Goal: Complete Application Form: Complete application form

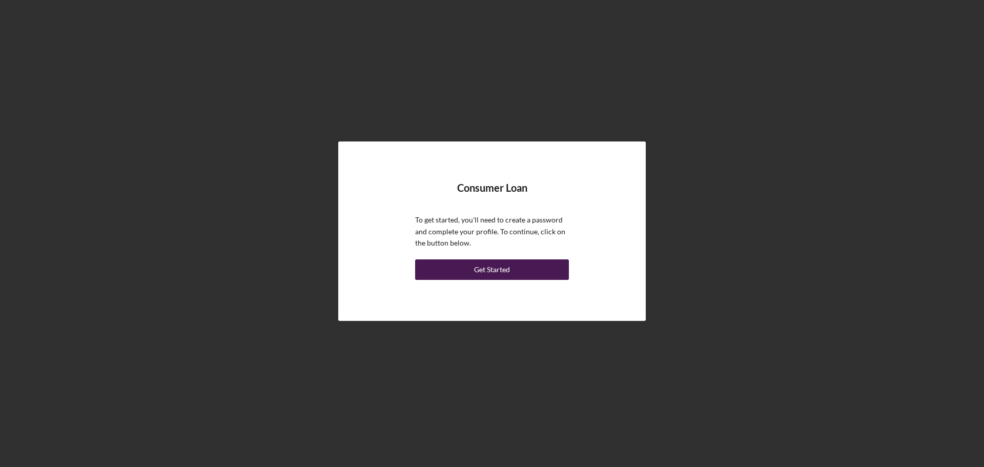
click at [488, 271] on div "Get Started" at bounding box center [492, 269] width 36 height 21
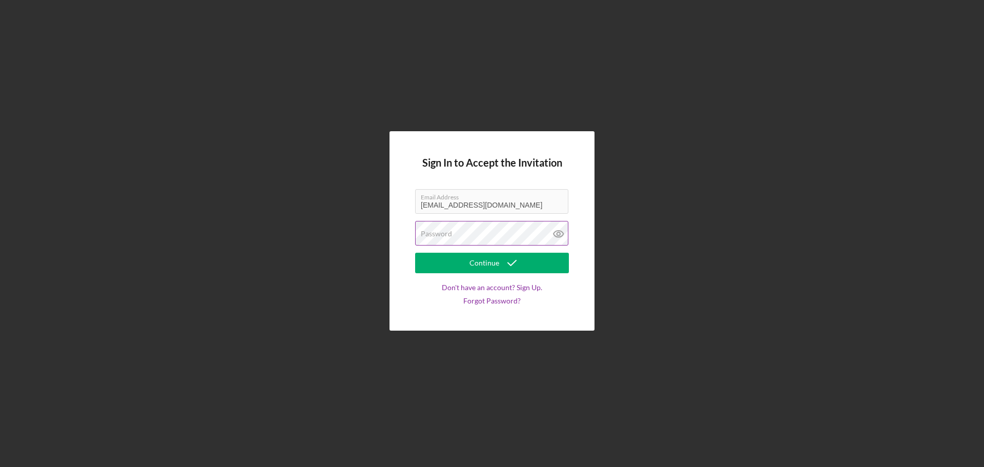
click at [441, 233] on label "Password" at bounding box center [436, 234] width 31 height 8
click at [415, 253] on button "Continue" at bounding box center [492, 263] width 154 height 21
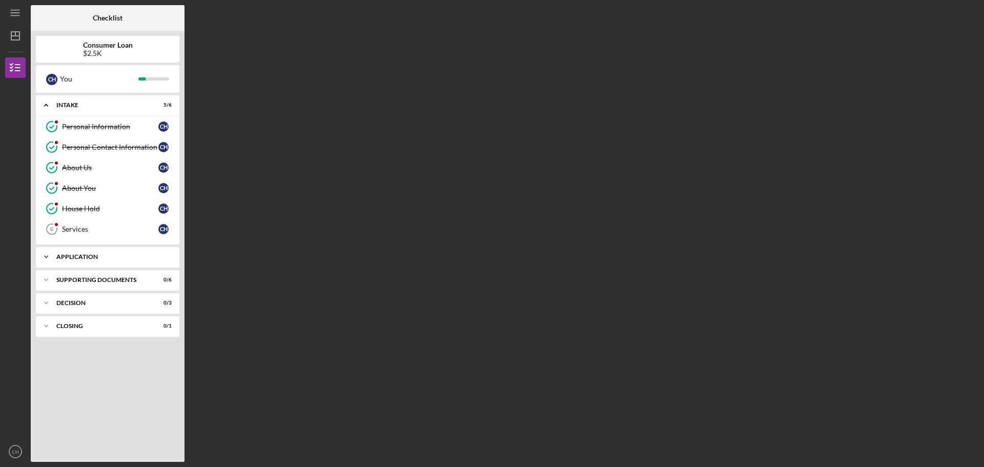
click at [70, 253] on div "Icon/Expander Application 0 / 6" at bounding box center [108, 257] width 144 height 21
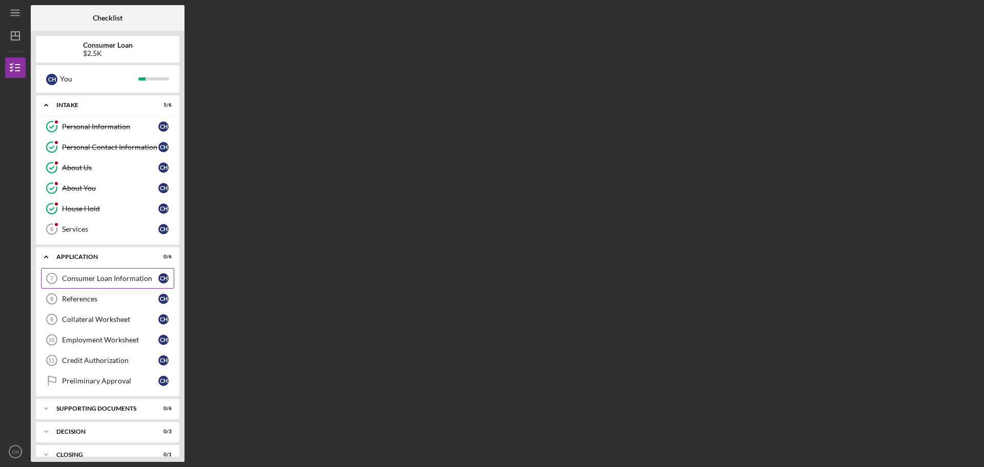
click at [78, 272] on link "Consumer Loan Information 7 Consumer Loan Information C H" at bounding box center [107, 278] width 133 height 21
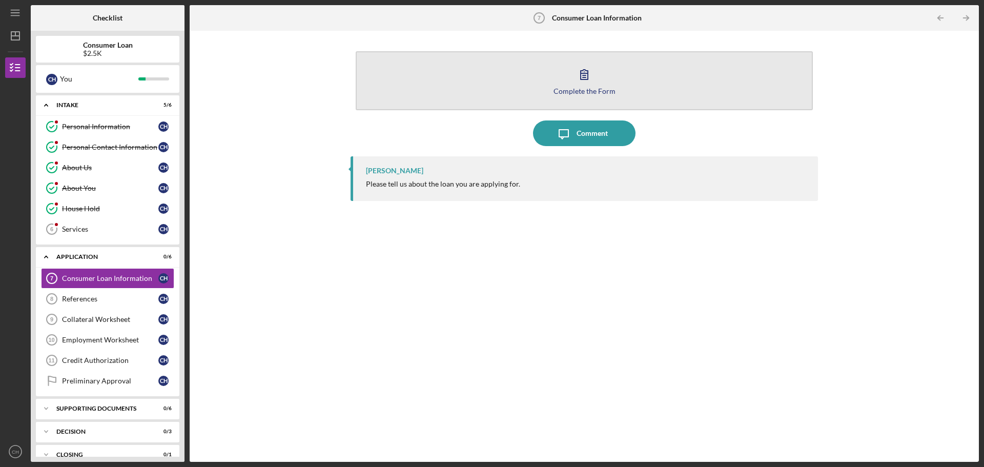
click at [596, 90] on div "Complete the Form" at bounding box center [585, 91] width 62 height 8
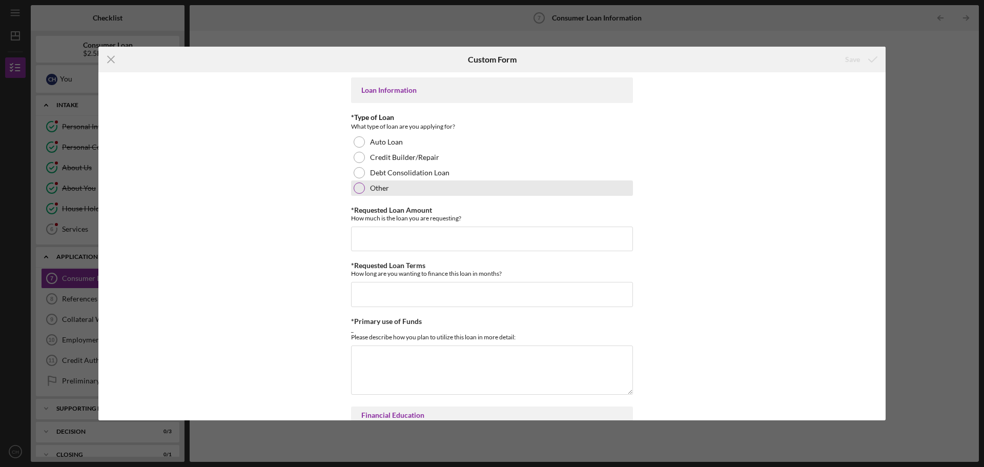
click at [356, 189] on div at bounding box center [359, 187] width 11 height 11
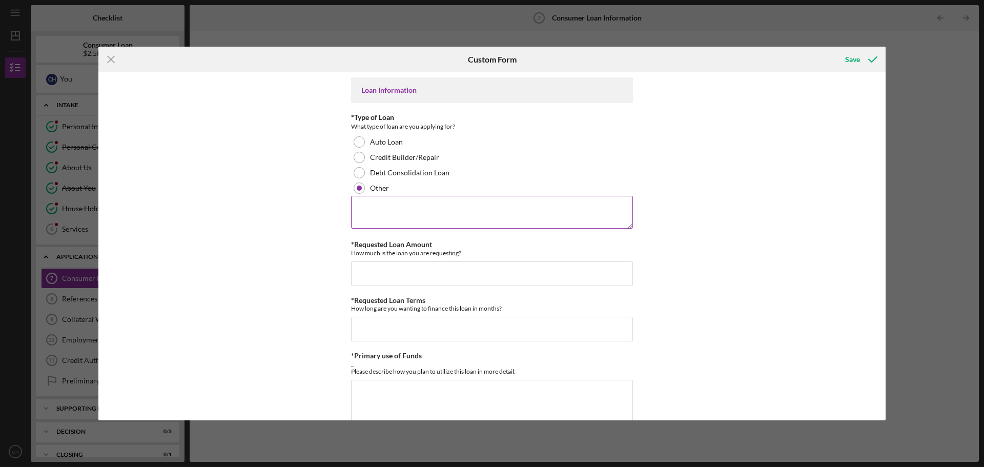
click at [373, 214] on textarea at bounding box center [492, 212] width 282 height 33
type textarea "2"
type textarea "To fix my Rav4, so I have a vehicle to get back and forth to work."
type input "$2,500"
type input "2"
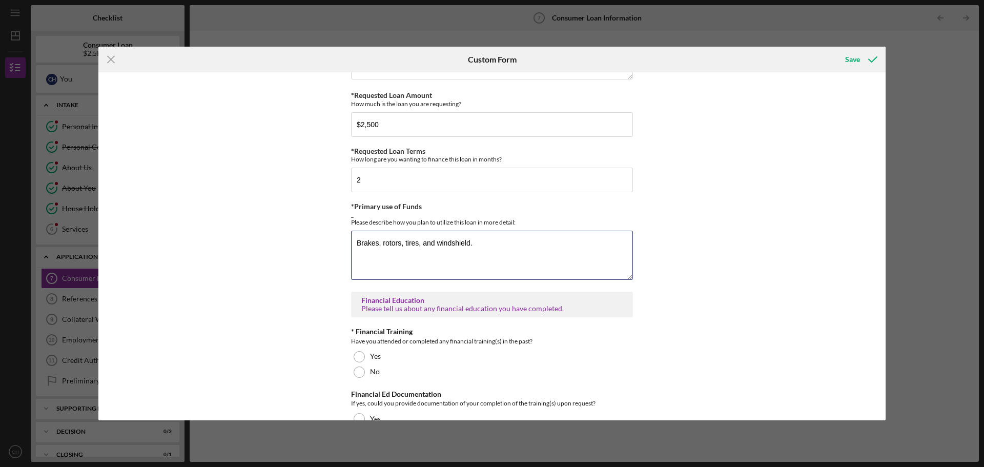
scroll to position [205, 0]
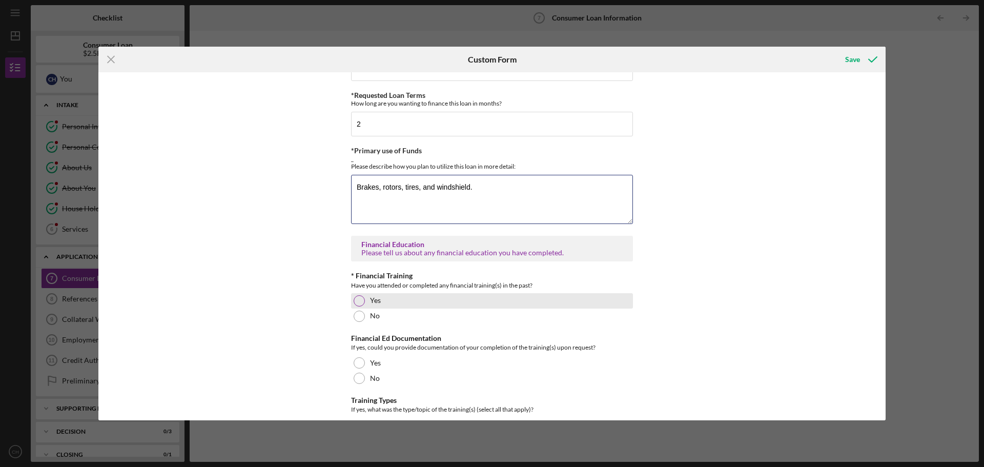
type textarea "Brakes, rotors, tires, and windshield."
click at [360, 300] on div at bounding box center [359, 300] width 11 height 11
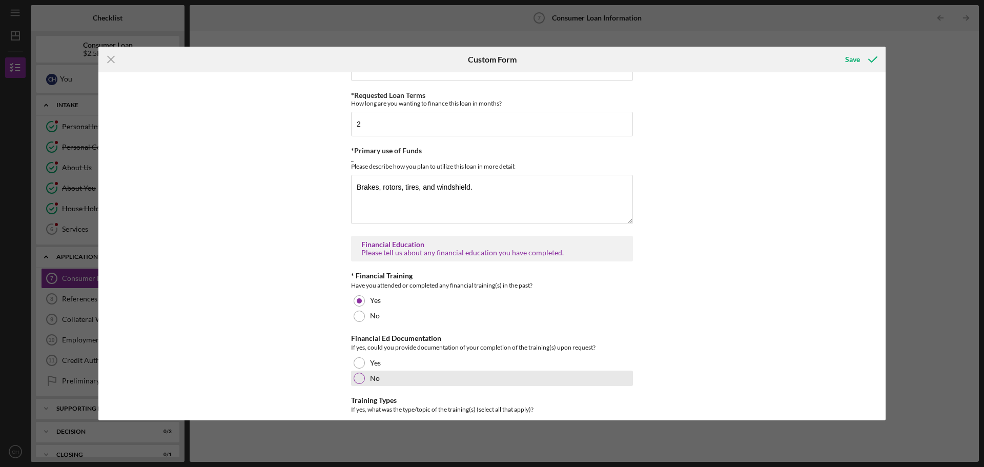
click at [359, 377] on div at bounding box center [359, 378] width 11 height 11
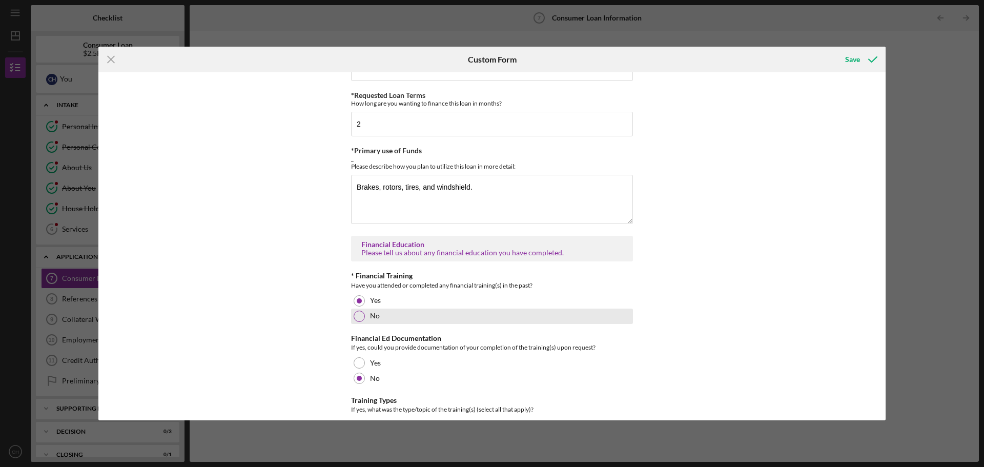
click at [358, 313] on div at bounding box center [359, 316] width 11 height 11
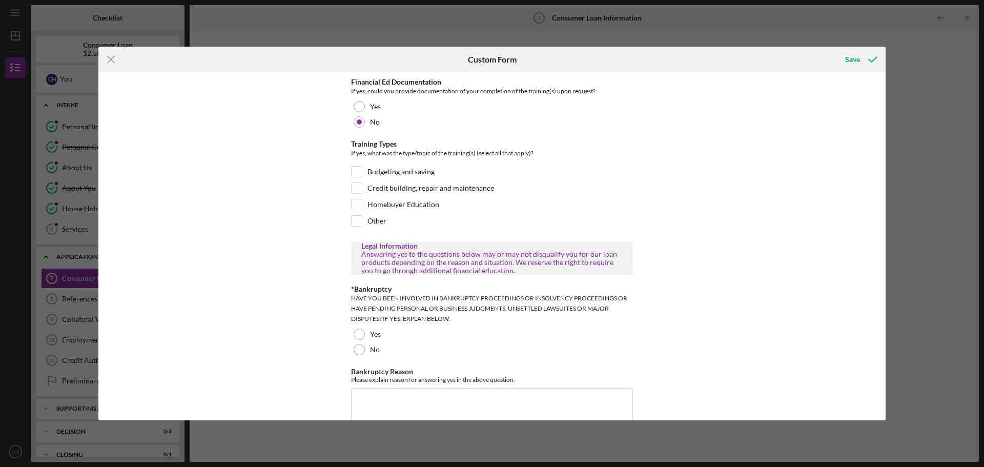
scroll to position [461, 0]
click at [358, 348] on div at bounding box center [359, 349] width 11 height 11
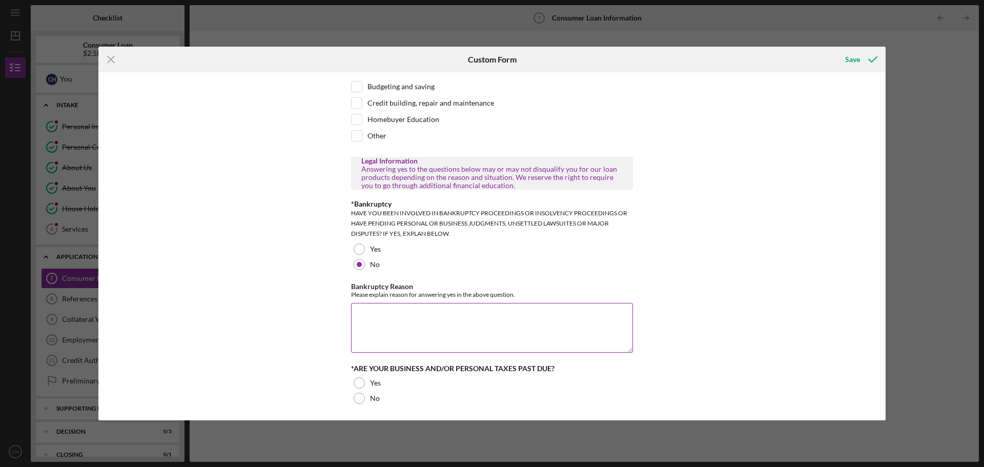
scroll to position [547, 0]
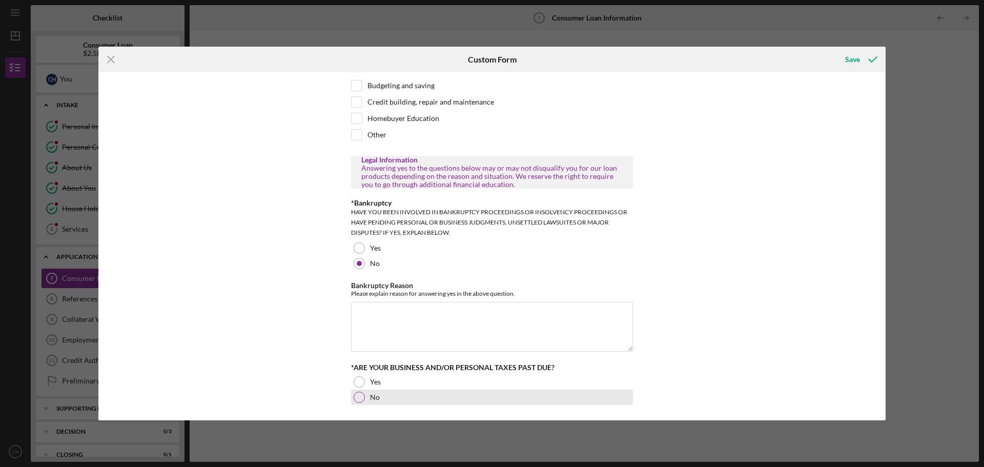
click at [356, 399] on div at bounding box center [359, 397] width 11 height 11
click at [854, 58] on div "Save" at bounding box center [852, 59] width 15 height 21
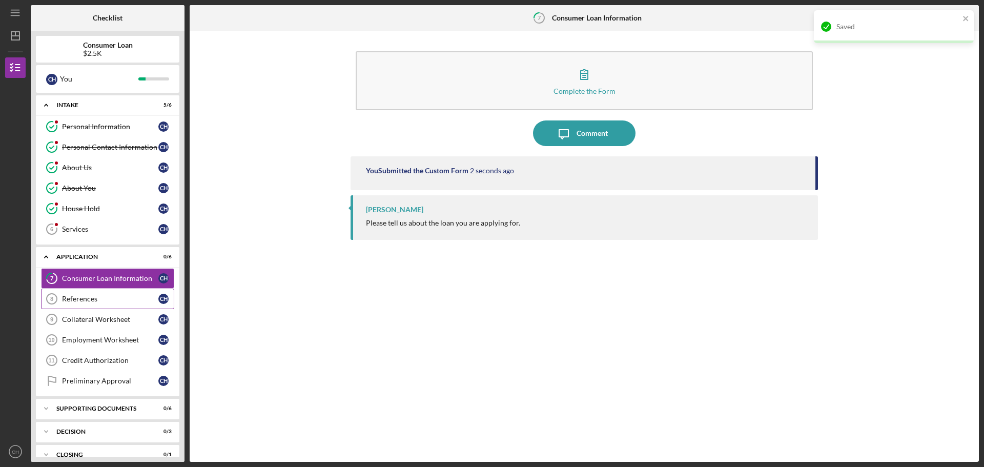
click at [93, 302] on div "References" at bounding box center [110, 299] width 96 height 8
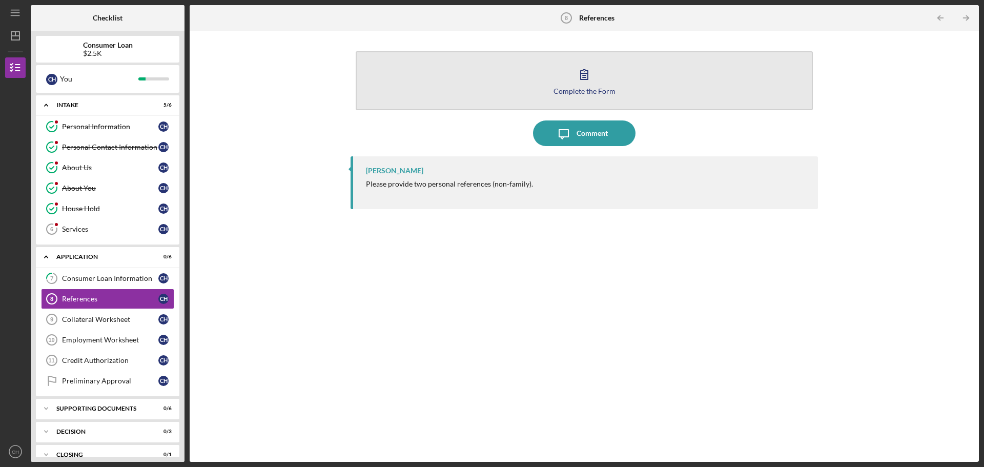
click at [579, 87] on div "Complete the Form" at bounding box center [585, 91] width 62 height 8
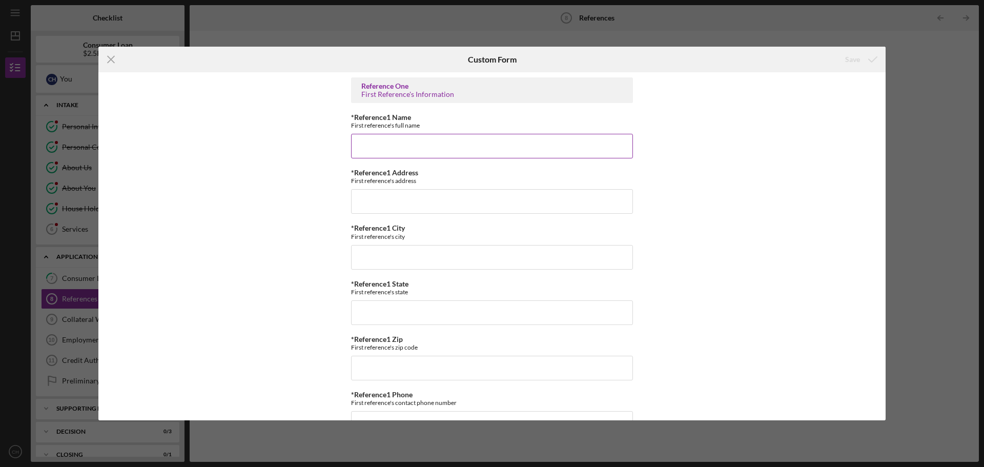
click at [378, 146] on input "*Reference1 Name" at bounding box center [492, 146] width 282 height 25
type input "[PERSON_NAME]"
click at [377, 201] on input "*Reference1 Address" at bounding box center [492, 201] width 282 height 25
type input "[GEOGRAPHIC_DATA]"
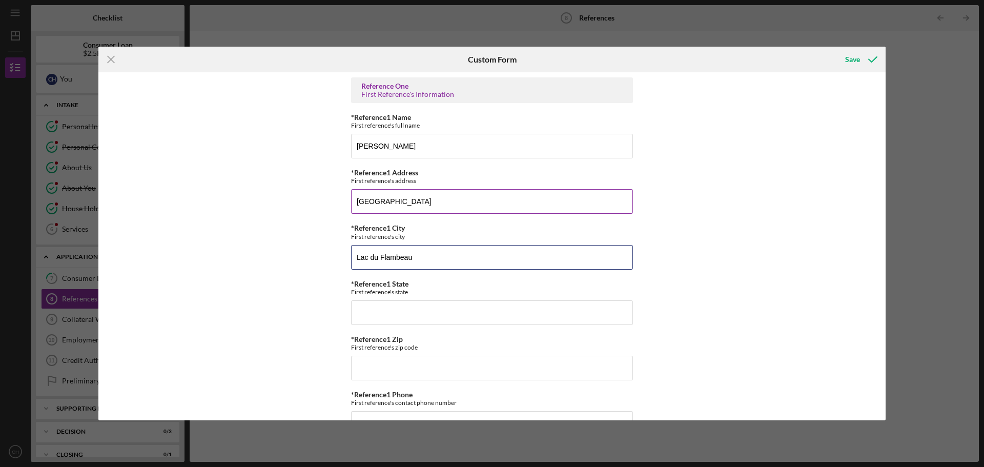
type input "Lac du Flambeau"
type input "WI"
type input "54,538"
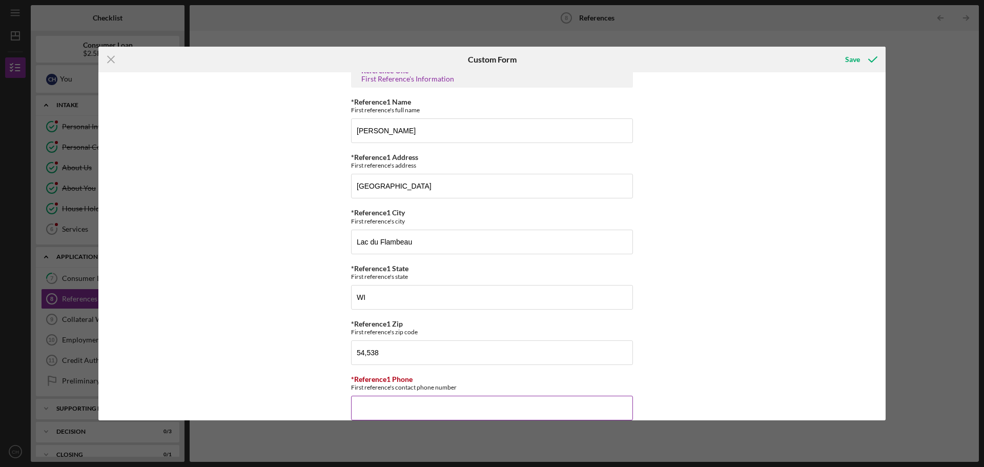
paste input "[PHONE_NUMBER]"
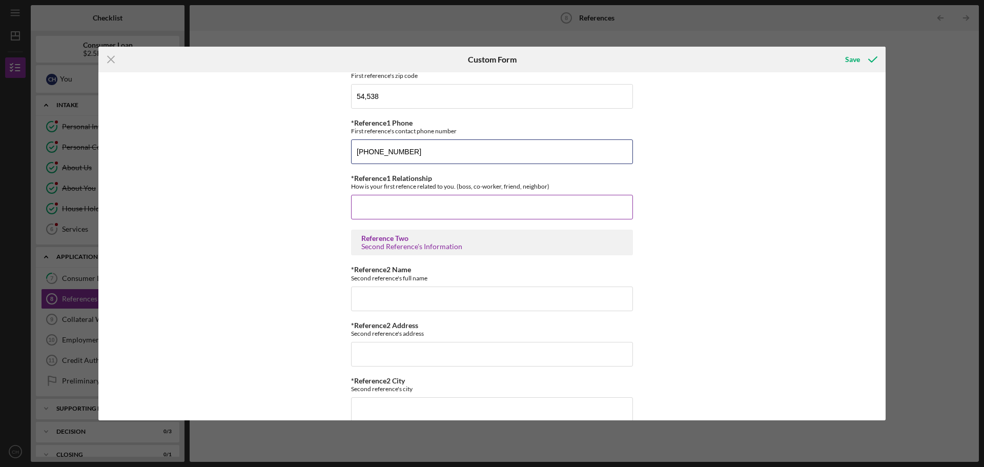
type input "[PHONE_NUMBER]"
click at [366, 194] on div "*Reference1 Relationship How is your first refence related to you. (boss, co-wo…" at bounding box center [492, 196] width 282 height 45
click at [375, 201] on input "*Reference1 Relationship" at bounding box center [492, 207] width 282 height 25
type input "Friend"
type input "[PERSON_NAME]"
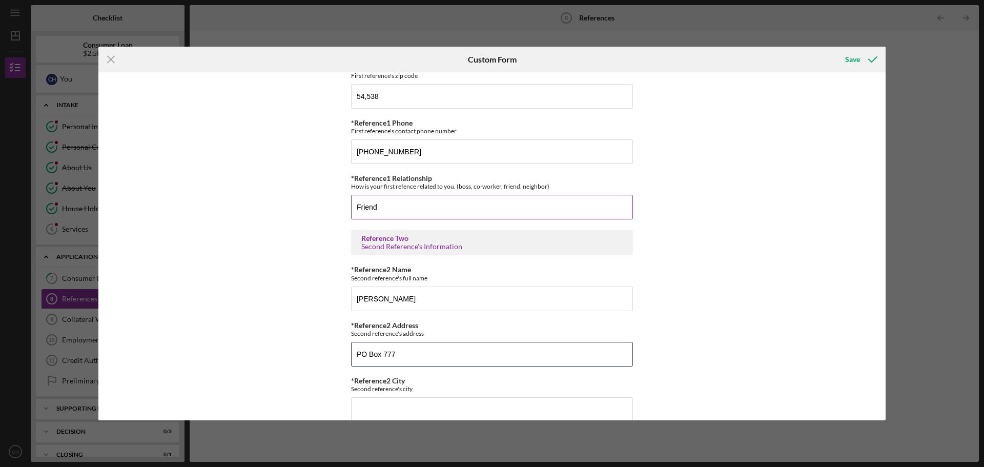
type input "PO Box 777"
type input "Lac du Flambeau"
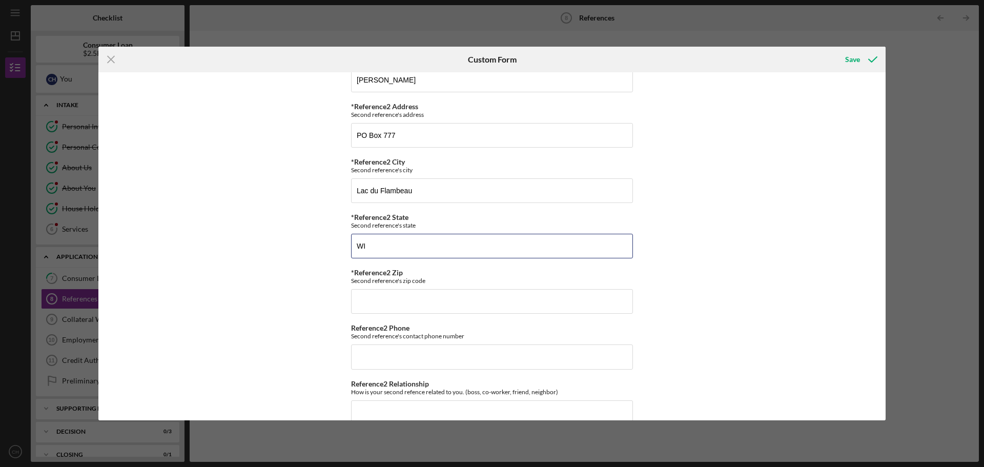
type input "WI"
type input "54,538"
type input "[PHONE_NUMBER]"
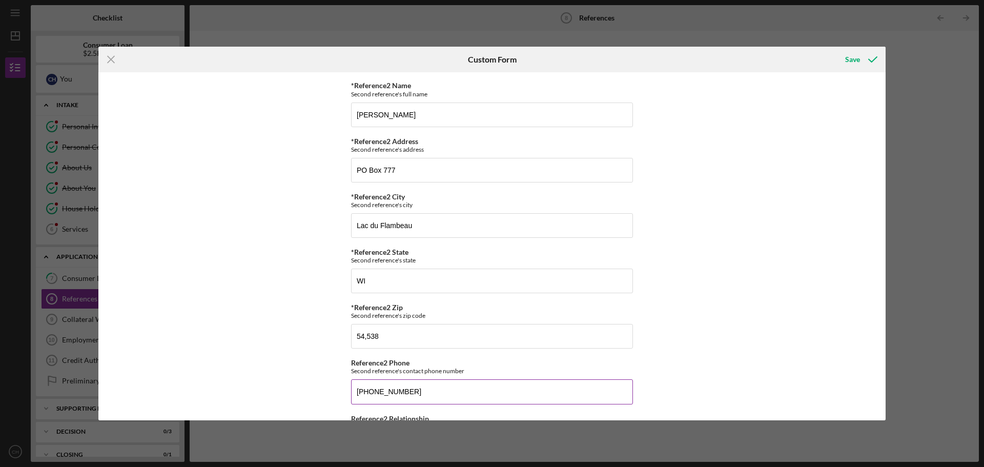
scroll to position [511, 0]
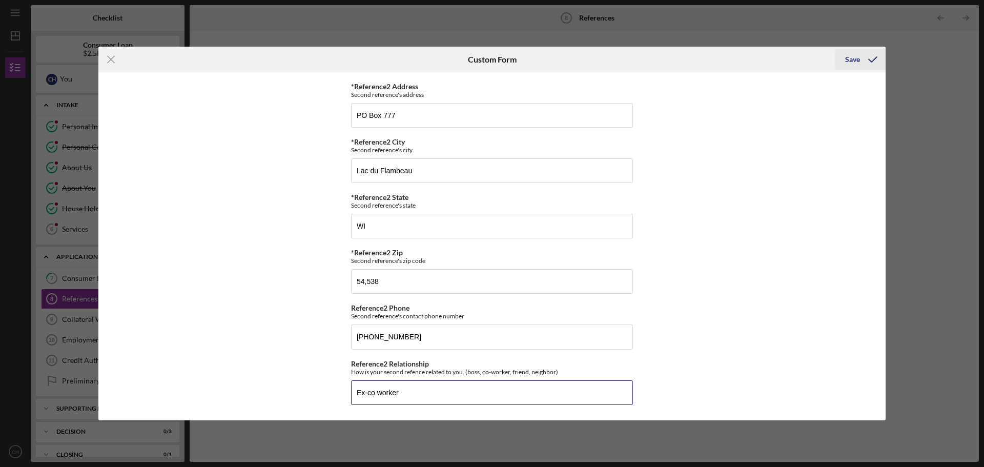
type input "Ex-co worker"
click at [854, 58] on div "Save" at bounding box center [852, 59] width 15 height 21
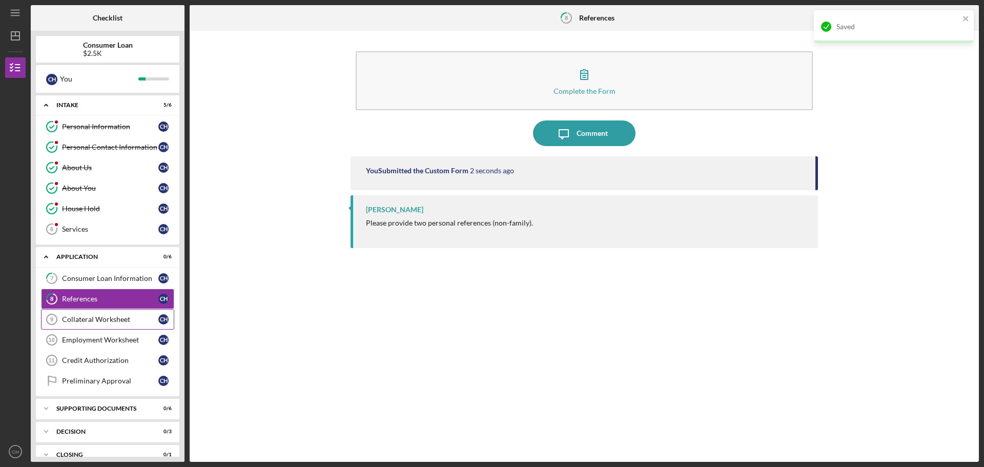
click at [96, 320] on div "Collateral Worksheet" at bounding box center [110, 319] width 96 height 8
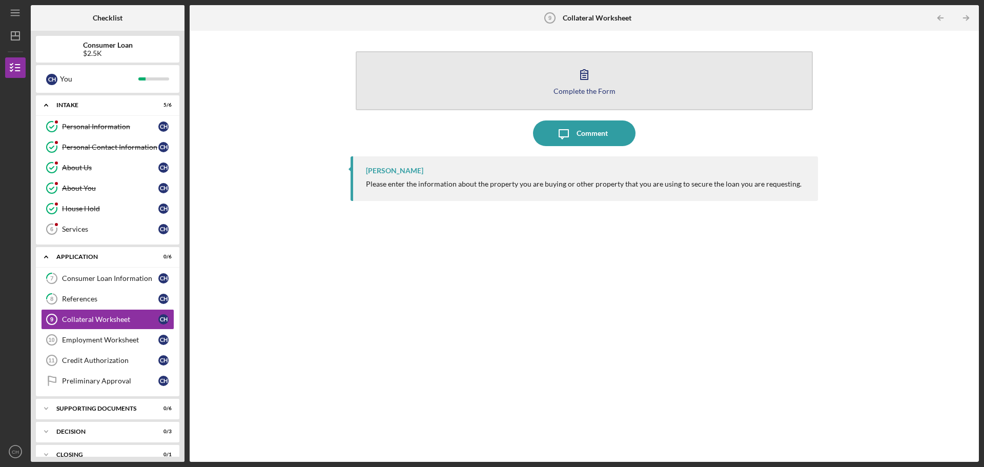
click at [570, 86] on button "Complete the Form Form" at bounding box center [584, 80] width 457 height 59
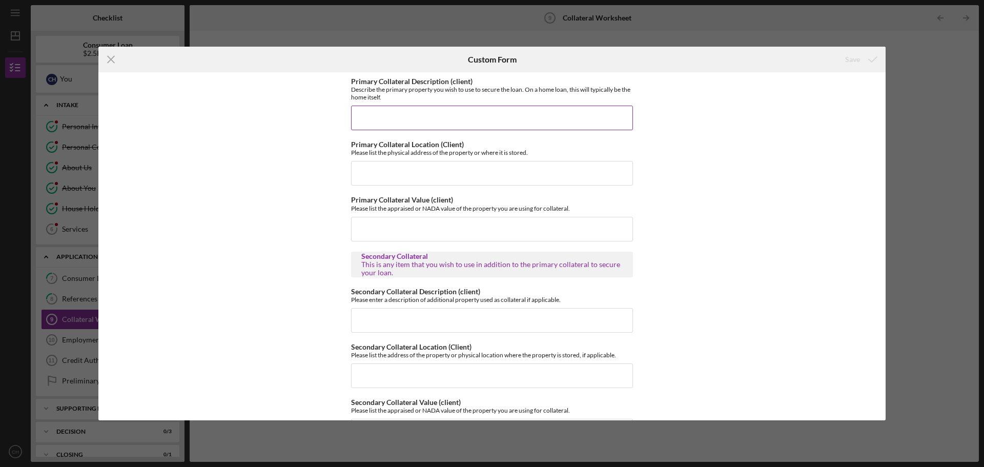
click at [427, 117] on input "Primary Collateral Description (client)" at bounding box center [492, 118] width 282 height 25
type input "2009 RAV$"
type input "[STREET_ADDRESS]"
type input "$9,396"
click at [849, 57] on div "Save" at bounding box center [852, 59] width 15 height 21
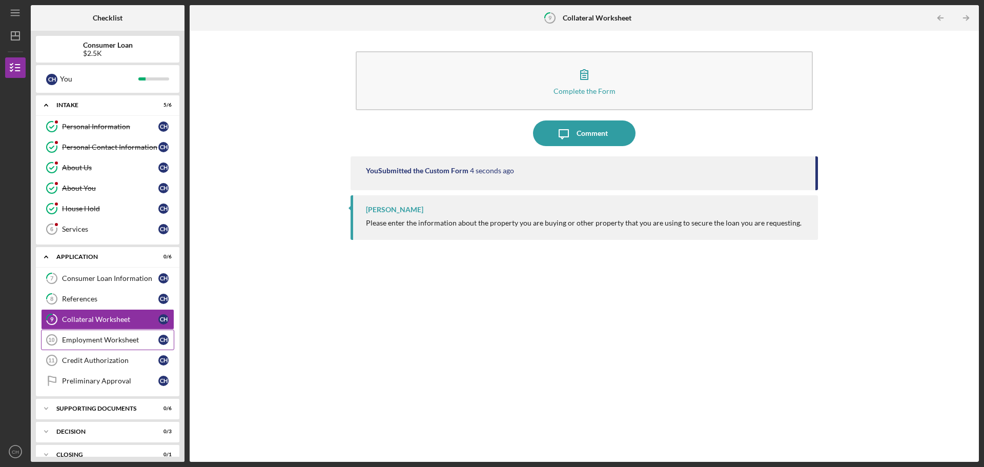
click at [94, 340] on div "Employment Worksheet" at bounding box center [110, 340] width 96 height 8
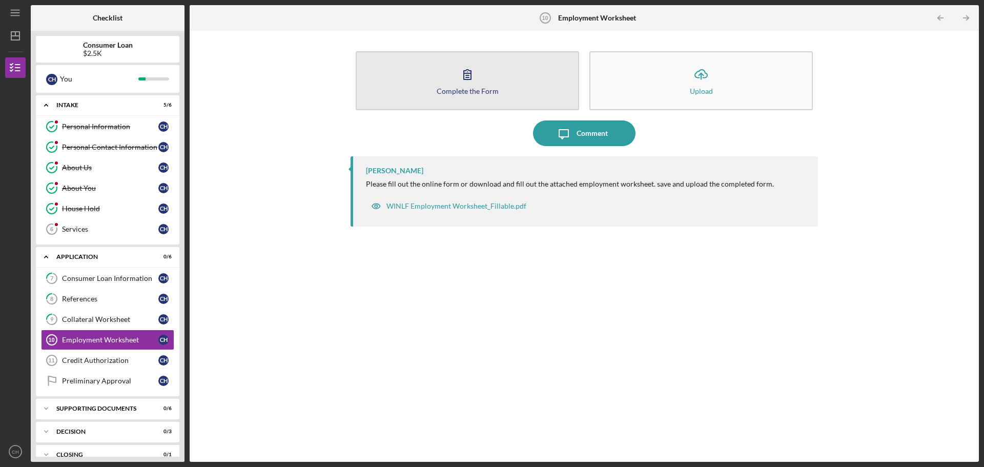
click at [462, 86] on icon "button" at bounding box center [468, 75] width 26 height 26
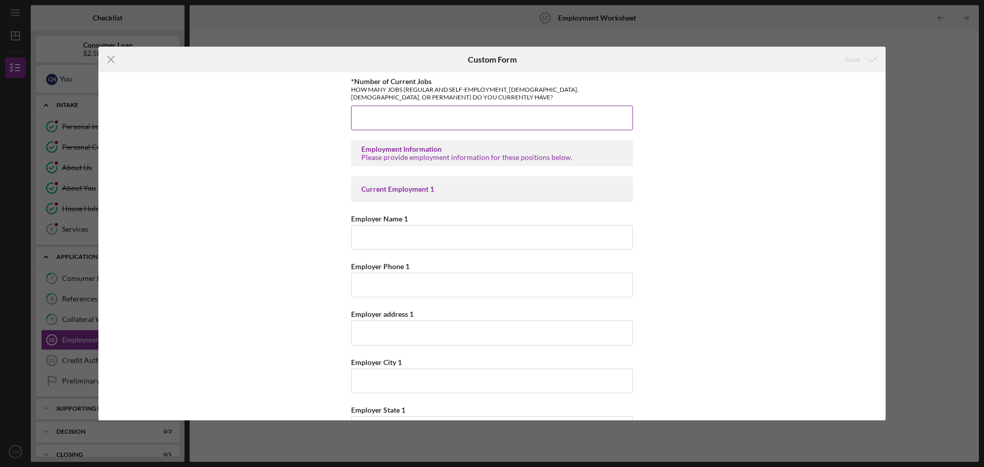
click at [414, 115] on input "*Number of Current Jobs" at bounding box center [492, 118] width 282 height 25
type input "1"
type input "[US_STATE] Native Loan Fund"
type input "[PHONE_NUMBER]"
type input "PO Box 580"
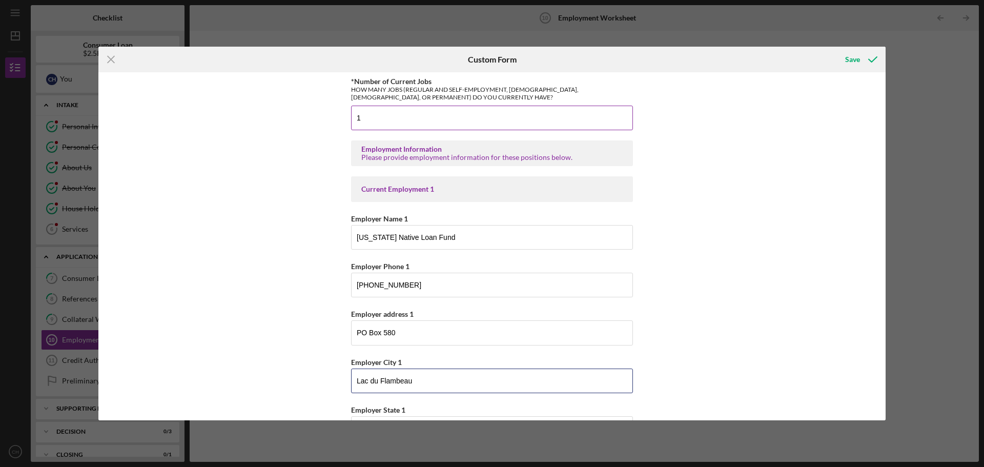
type input "Lac du Flambeau"
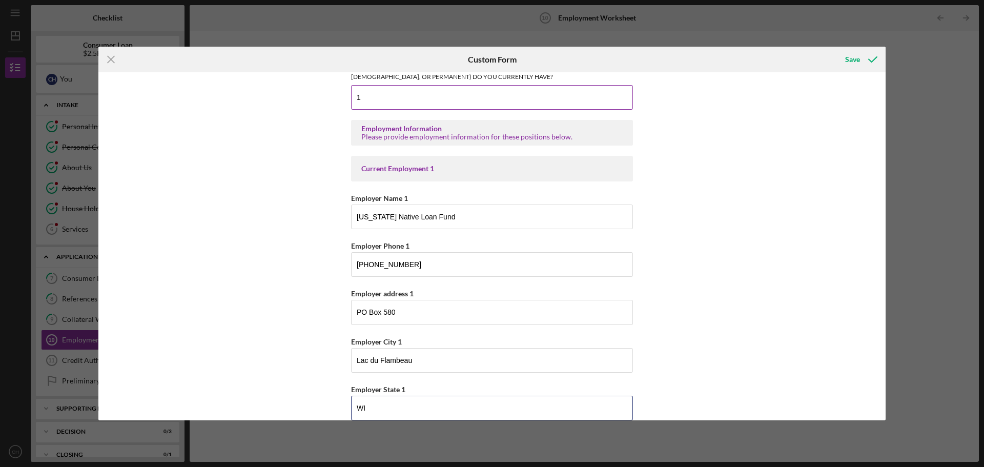
type input "WI"
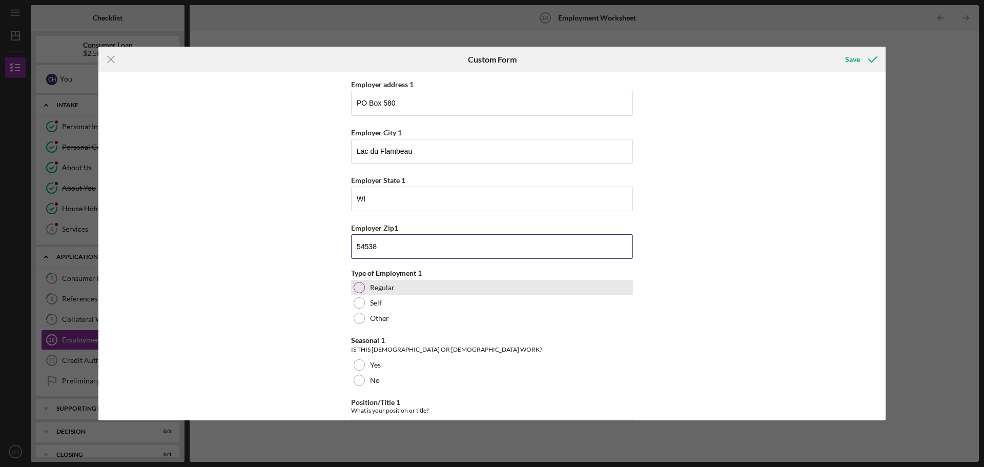
type input "54538"
click at [359, 290] on div at bounding box center [359, 287] width 11 height 11
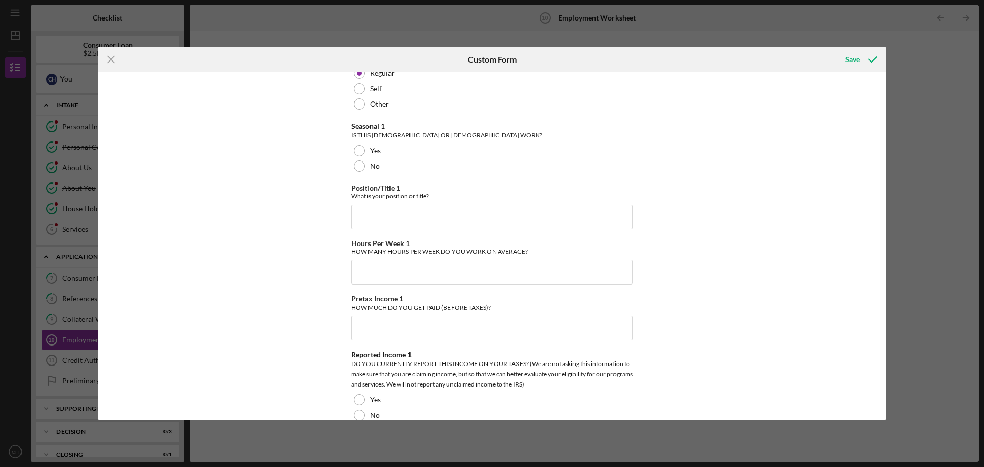
scroll to position [486, 0]
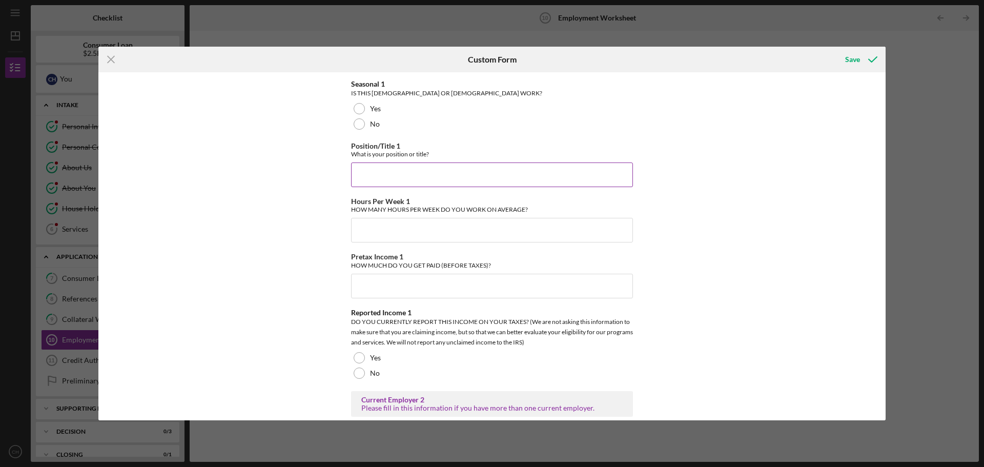
click at [373, 182] on input "Position/Title 1" at bounding box center [492, 175] width 282 height 25
type input "Loan Officer"
click at [370, 216] on div "Hours Per Week 1 HOW MANY HOURS PER WEEK DO YOU WORK ON AVERAGE?" at bounding box center [492, 219] width 282 height 45
click at [372, 228] on input "Hours Per Week 1" at bounding box center [492, 230] width 282 height 25
type input "40"
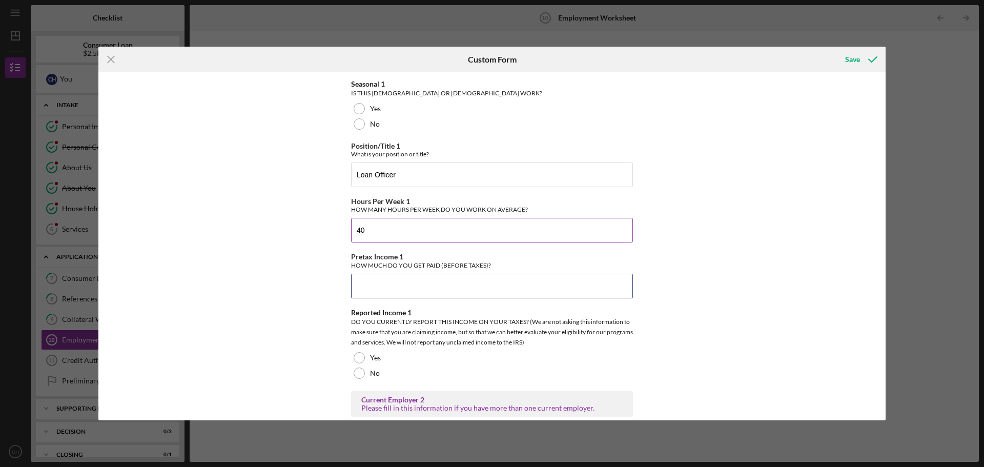
type input "$4"
type input "$2,203.57"
click at [359, 356] on div at bounding box center [359, 357] width 11 height 11
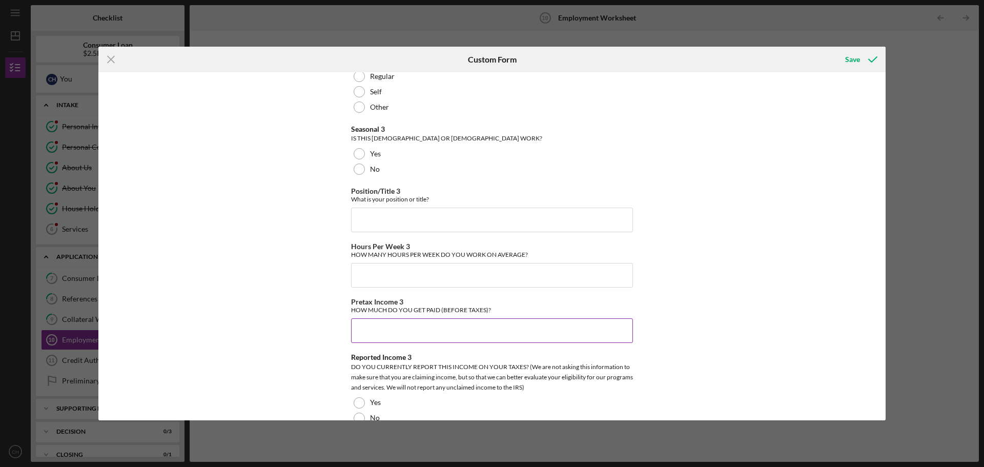
scroll to position [1862, 0]
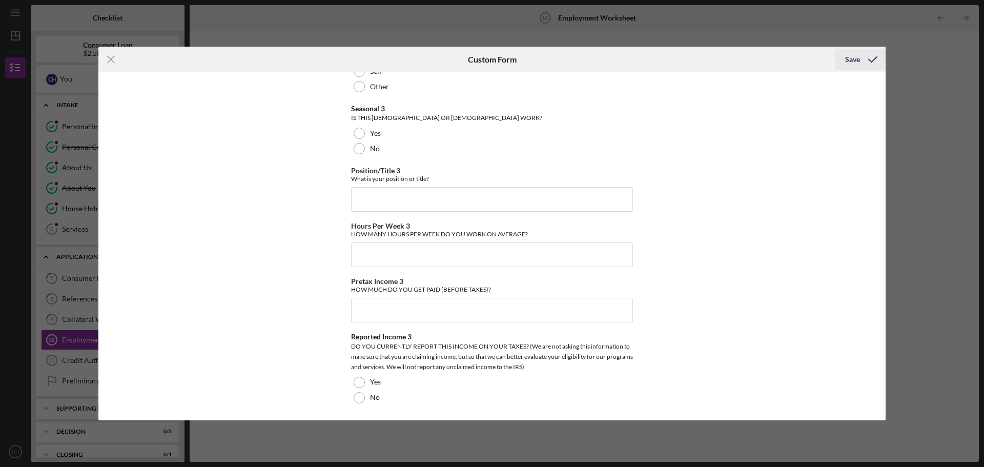
click at [853, 56] on div "Save" at bounding box center [852, 59] width 15 height 21
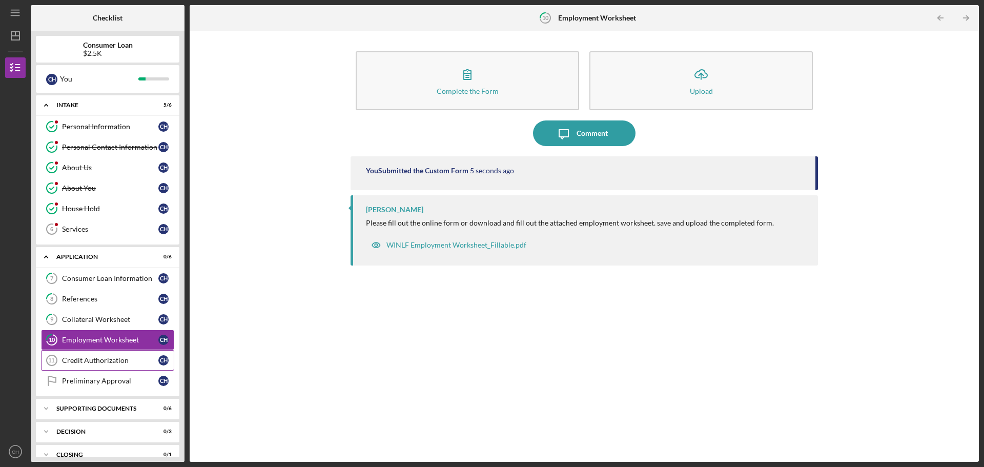
click at [82, 356] on link "Credit Authorization 11 Credit Authorization C H" at bounding box center [107, 360] width 133 height 21
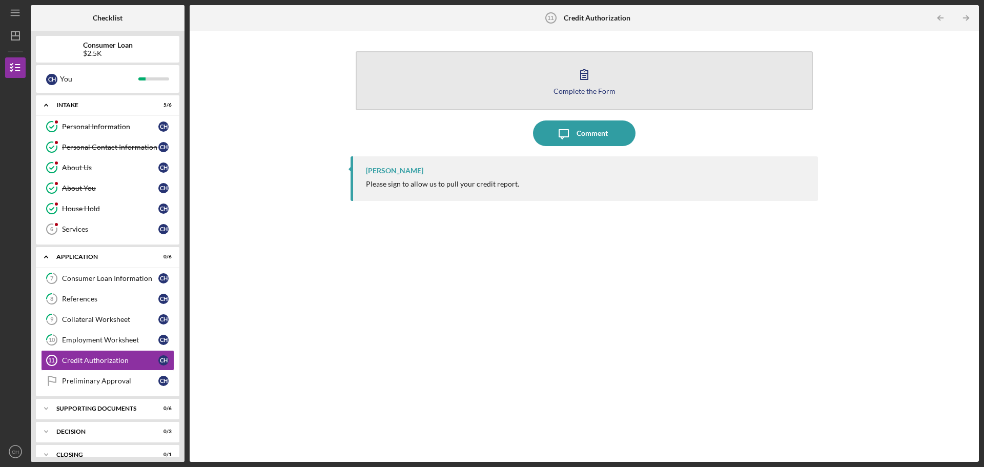
click at [588, 87] on div "Complete the Form" at bounding box center [585, 91] width 62 height 8
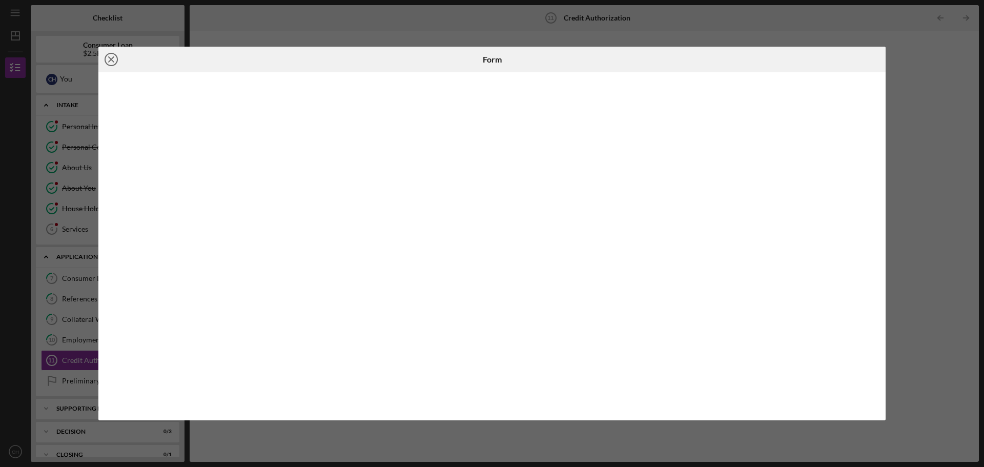
click at [112, 58] on icon "Icon/Close" at bounding box center [111, 60] width 26 height 26
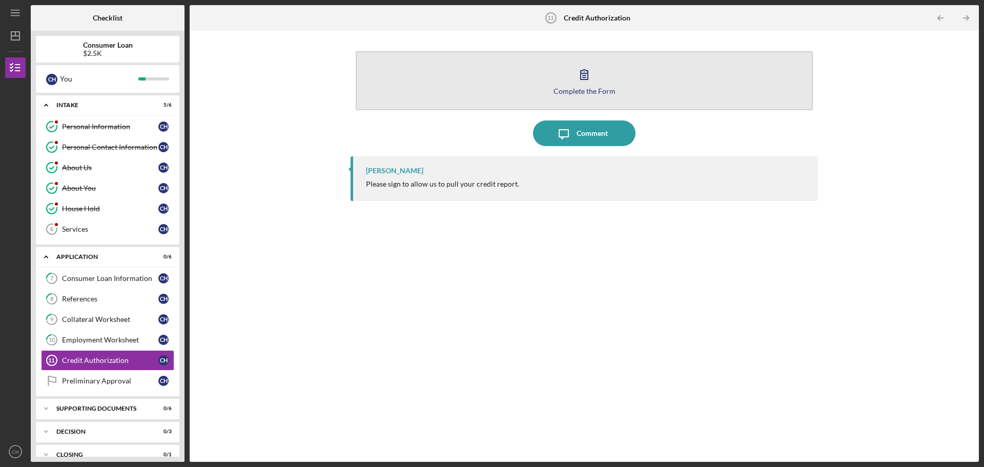
click at [587, 85] on icon "button" at bounding box center [585, 75] width 26 height 26
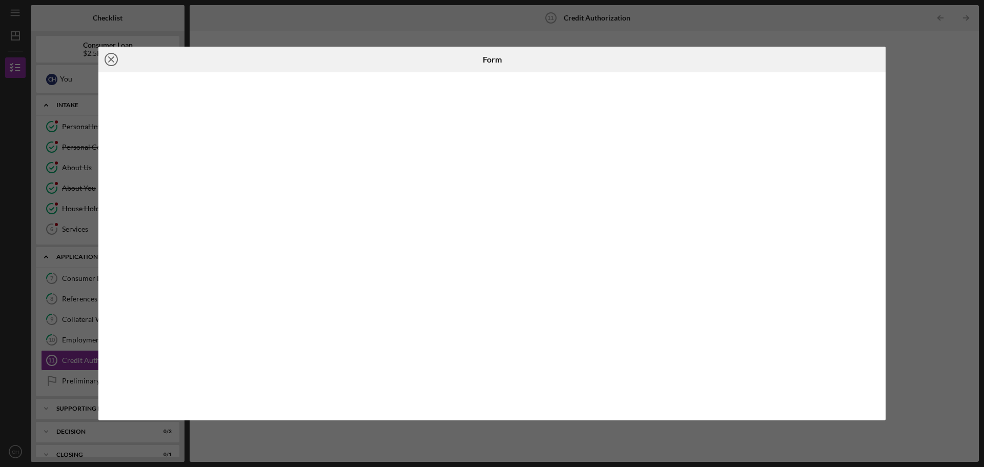
click at [115, 58] on icon "Icon/Close" at bounding box center [111, 60] width 26 height 26
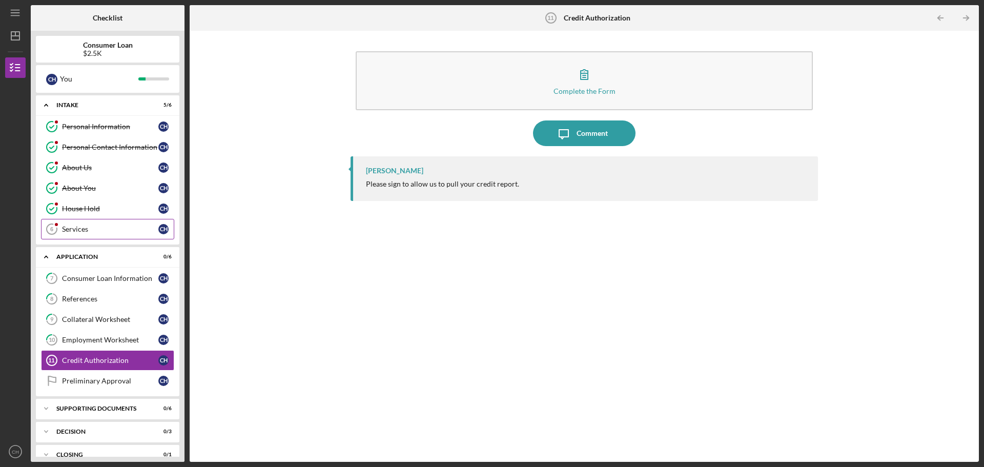
click at [92, 228] on div "Services" at bounding box center [110, 229] width 96 height 8
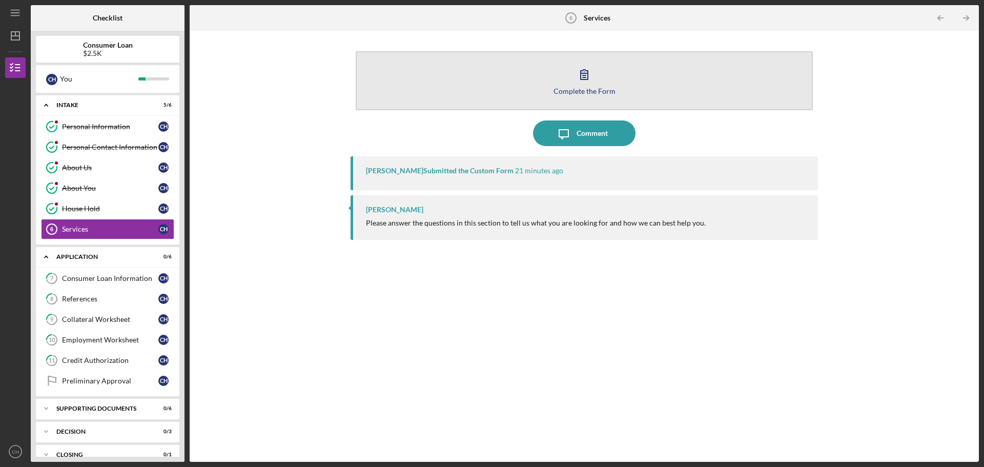
click at [560, 79] on button "Complete the Form Form" at bounding box center [584, 80] width 457 height 59
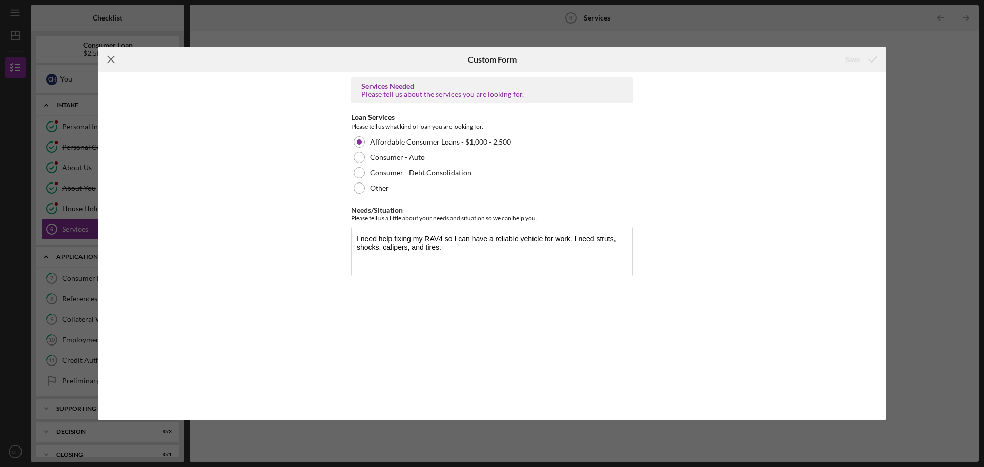
click at [115, 58] on icon "Icon/Menu Close" at bounding box center [111, 60] width 26 height 26
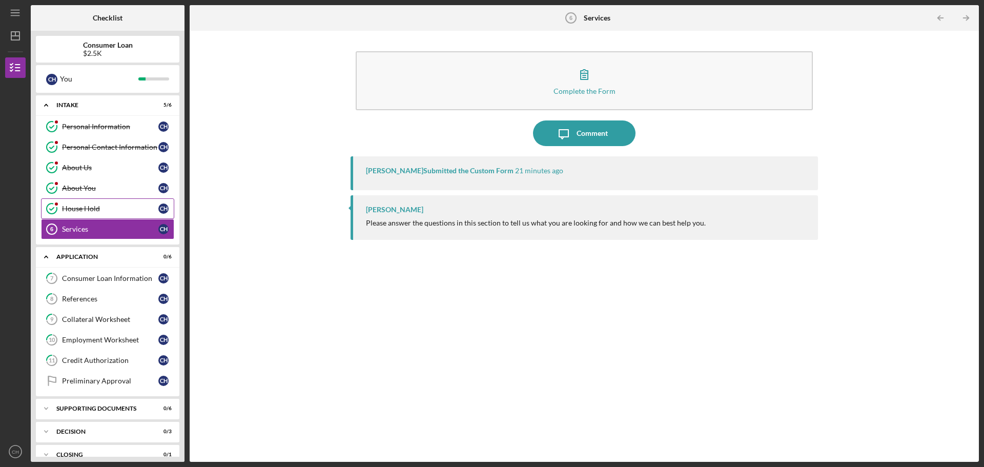
click at [77, 208] on div "House Hold" at bounding box center [110, 209] width 96 height 8
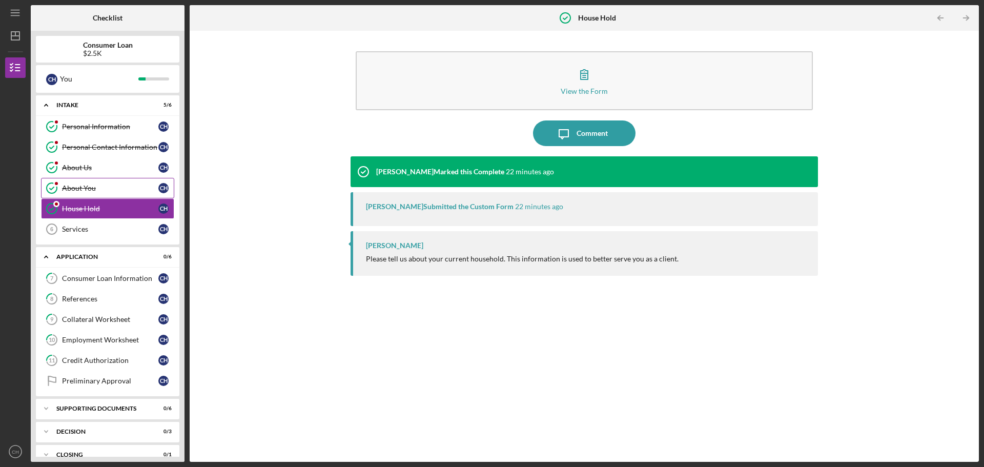
click at [78, 189] on div "About You" at bounding box center [110, 188] width 96 height 8
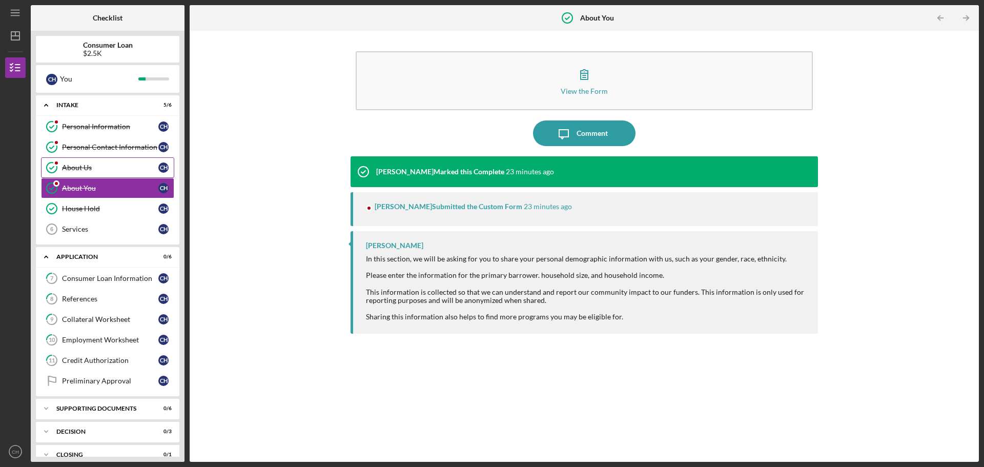
click at [84, 169] on div "About Us" at bounding box center [110, 168] width 96 height 8
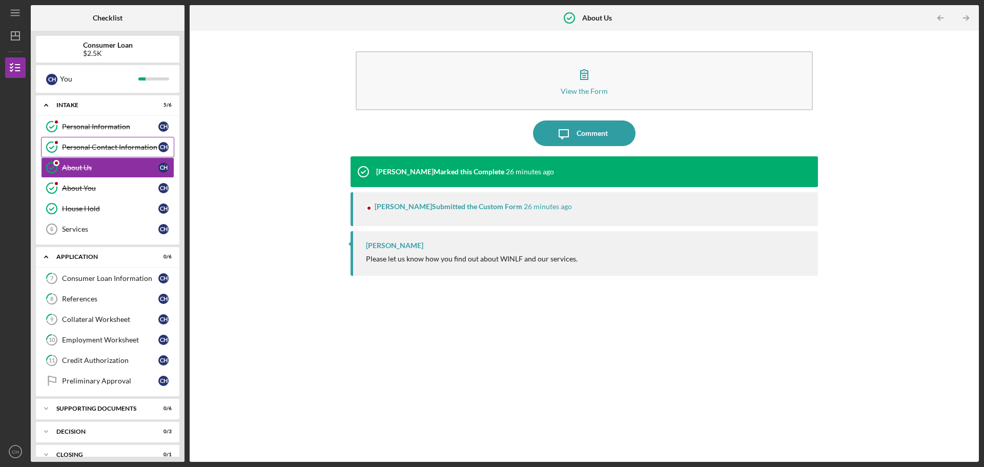
click at [89, 149] on div "Personal Contact Information" at bounding box center [110, 147] width 96 height 8
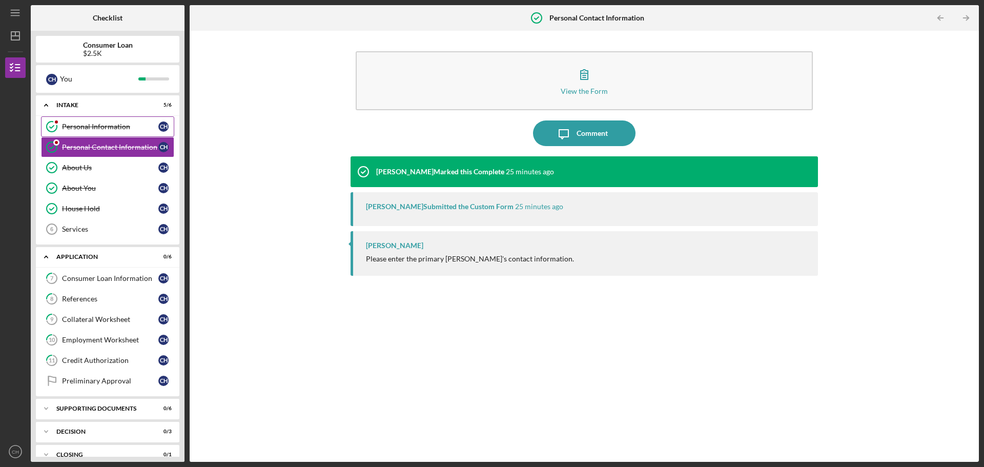
click at [97, 129] on div "Personal Information" at bounding box center [110, 127] width 96 height 8
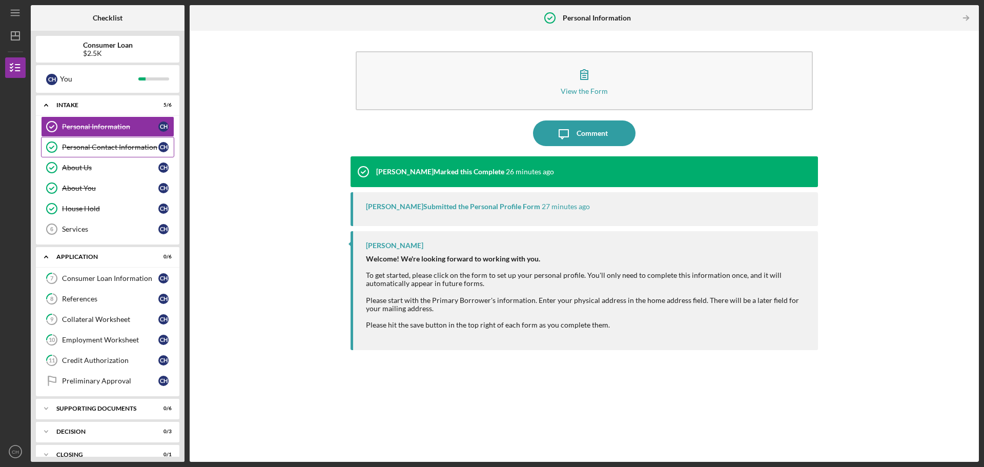
click at [96, 140] on link "Personal Contact Information Personal Contact Information C H" at bounding box center [107, 147] width 133 height 21
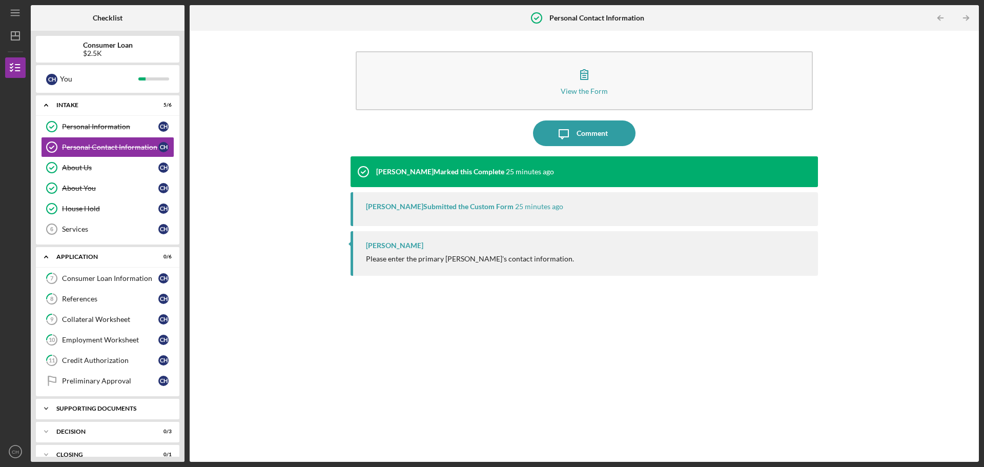
click at [98, 409] on div "Supporting Documents" at bounding box center [111, 408] width 110 height 6
click at [86, 280] on div "Consumer Loan Information" at bounding box center [110, 278] width 96 height 8
